Goal: Browse casually: Explore the website without a specific task or goal

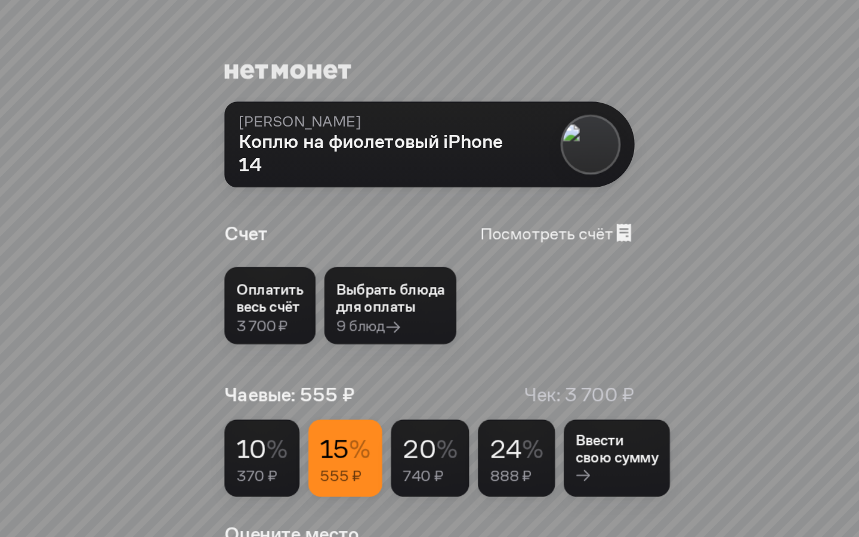
scroll to position [329, 0]
